Goal: Task Accomplishment & Management: Use online tool/utility

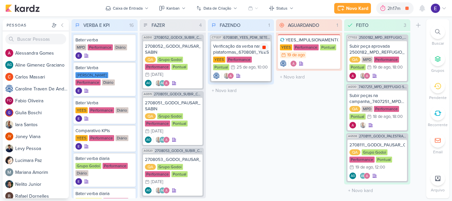
scroll to position [66, 0]
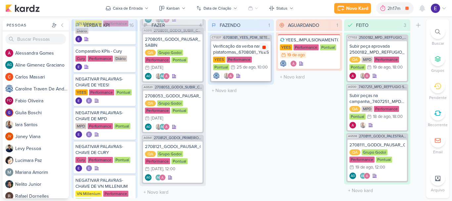
click at [266, 48] on icon at bounding box center [263, 47] width 3 height 3
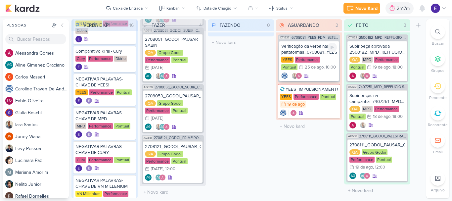
click at [324, 69] on div ", 10:00" at bounding box center [330, 67] width 12 height 4
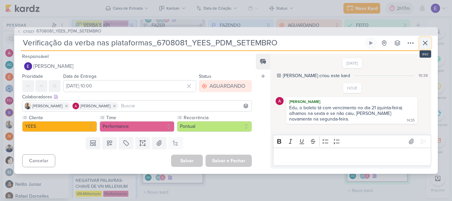
click at [426, 43] on icon at bounding box center [425, 43] width 8 height 8
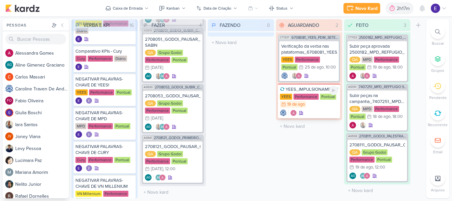
click at [305, 112] on div at bounding box center [309, 113] width 58 height 7
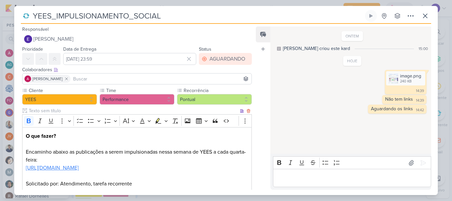
click at [79, 167] on link "[URL][DOMAIN_NAME]" at bounding box center [52, 167] width 53 height 7
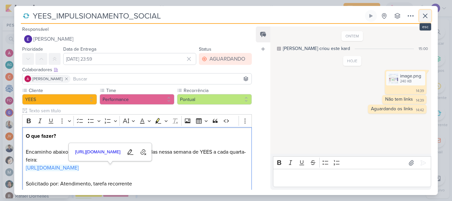
click at [422, 18] on icon at bounding box center [425, 16] width 8 height 8
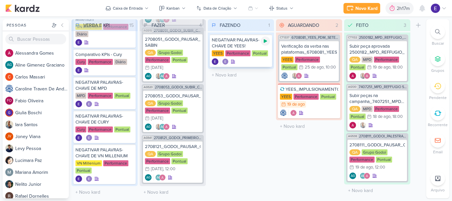
click at [265, 41] on icon at bounding box center [265, 41] width 3 height 4
click at [314, 74] on div at bounding box center [309, 75] width 56 height 7
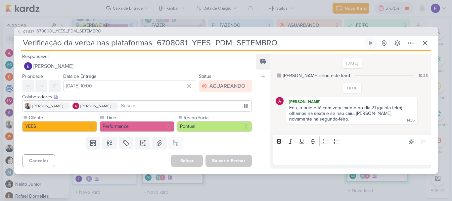
click at [331, 161] on div "Editor editing area: main" at bounding box center [352, 157] width 158 height 18
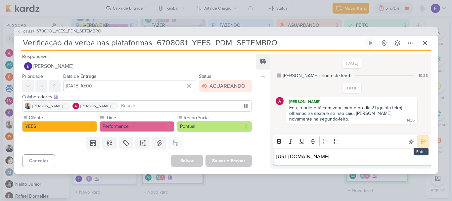
click at [421, 139] on icon at bounding box center [423, 141] width 5 height 5
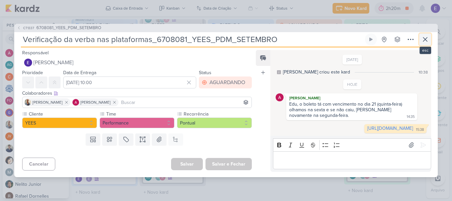
click at [430, 33] on button at bounding box center [425, 39] width 12 height 12
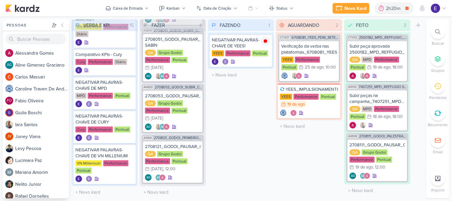
click at [252, 132] on div "FAZENDO 1 Mover Para Esquerda Mover Para Direita [GEOGRAPHIC_DATA] NEGATIVAR PA…" at bounding box center [241, 108] width 66 height 179
